Goal: Task Accomplishment & Management: Manage account settings

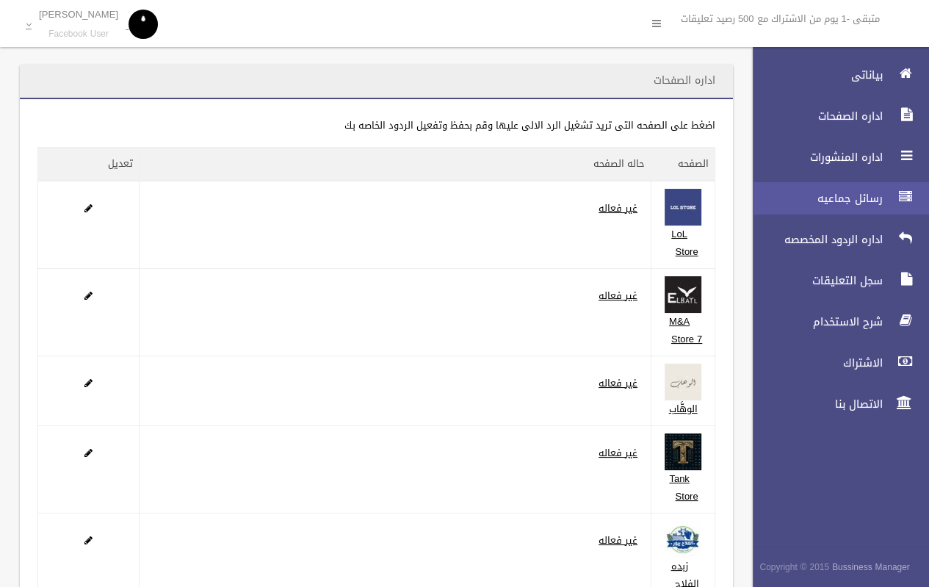
click at [837, 211] on link "رسائل جماعيه" at bounding box center [834, 198] width 189 height 32
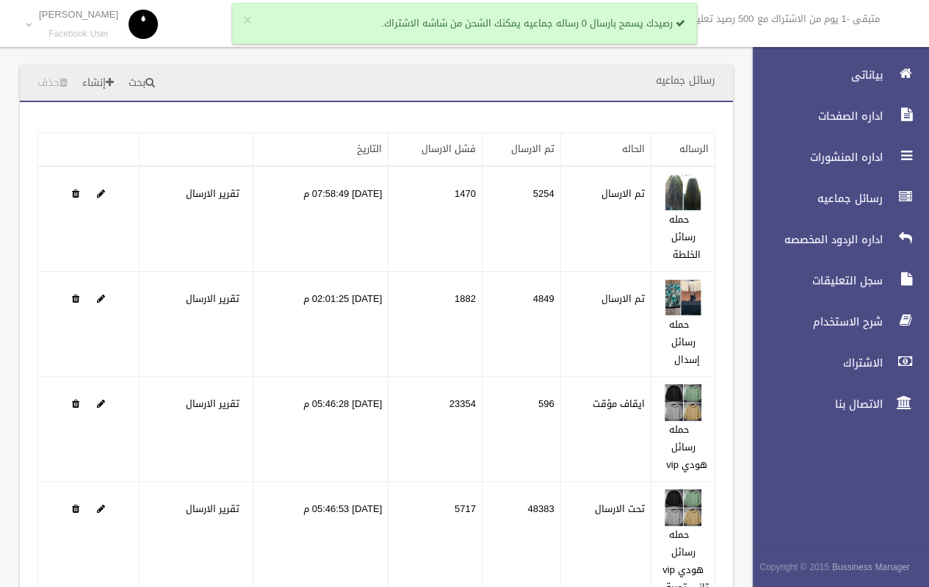
click at [860, 93] on ul "بياناتى اداره الصفحات اداره المنشورات رسائل جماعيه اداره الردود المخصصه الاشتراك" at bounding box center [834, 239] width 189 height 361
click at [865, 64] on link "بياناتى" at bounding box center [834, 75] width 189 height 32
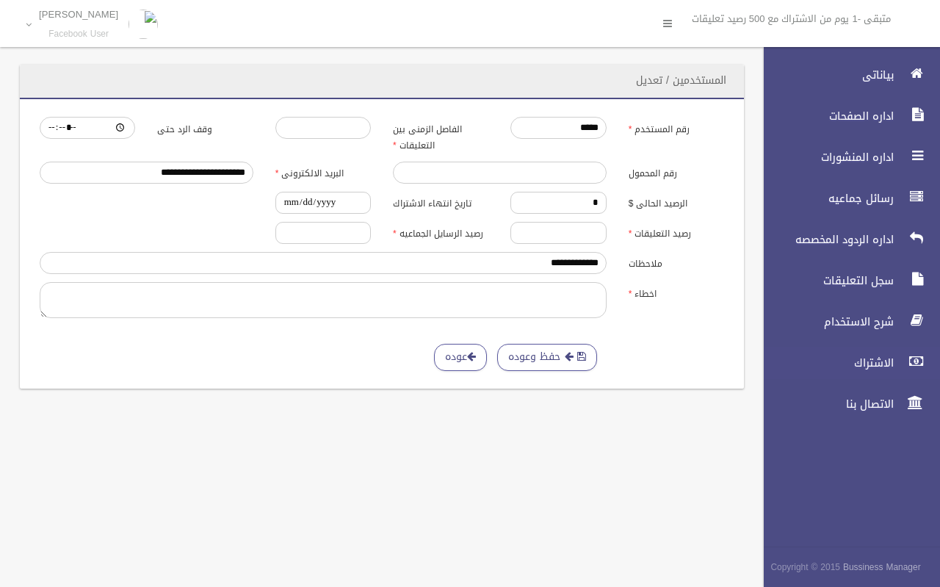
click at [863, 369] on span "الاشتراك" at bounding box center [824, 362] width 147 height 15
